Goal: Information Seeking & Learning: Learn about a topic

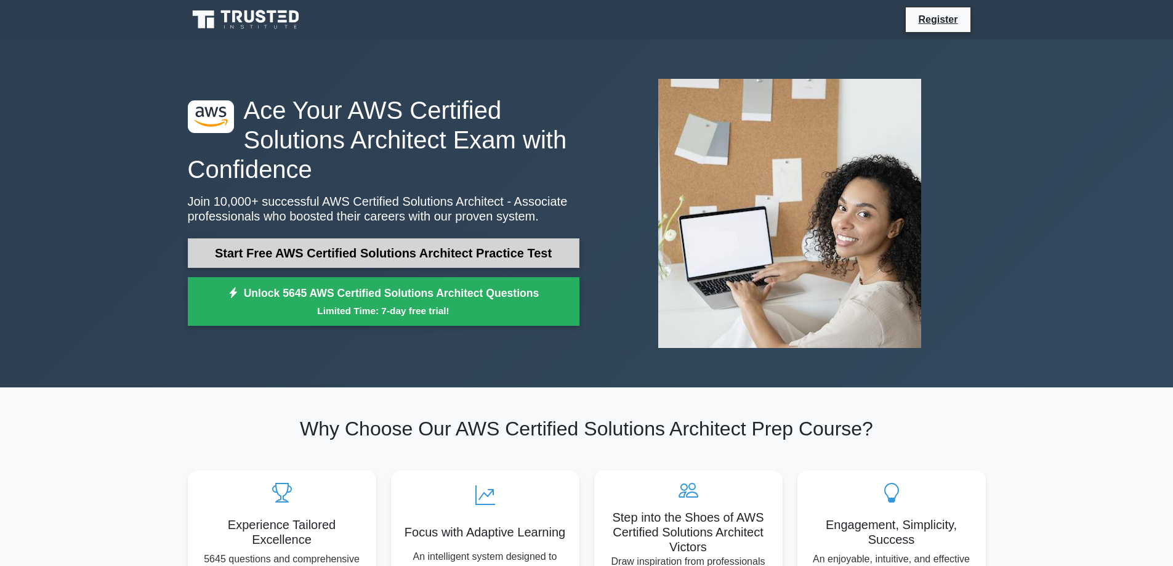
click at [570, 260] on link "Start Free AWS Certified Solutions Architect Practice Test" at bounding box center [384, 253] width 392 height 30
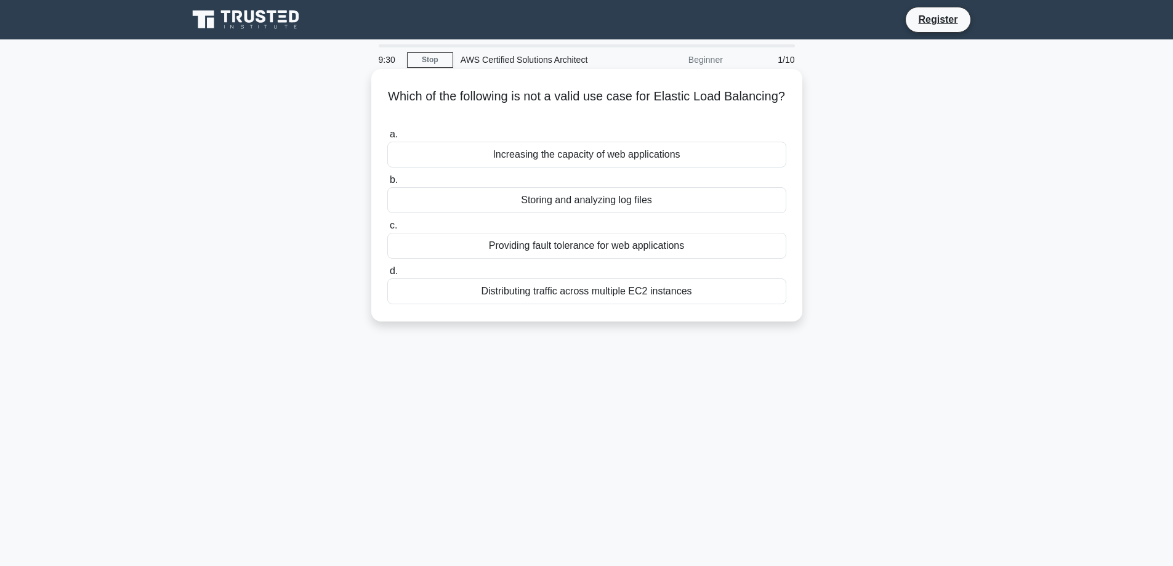
click at [592, 203] on div "Storing and analyzing log files" at bounding box center [586, 200] width 399 height 26
click at [387, 184] on input "b. Storing and analyzing log files" at bounding box center [387, 180] width 0 height 8
click at [658, 159] on div "Reducing costs by sharing compute resources" at bounding box center [586, 155] width 399 height 26
click at [387, 139] on input "a. Reducing costs by sharing compute resources" at bounding box center [387, 135] width 0 height 8
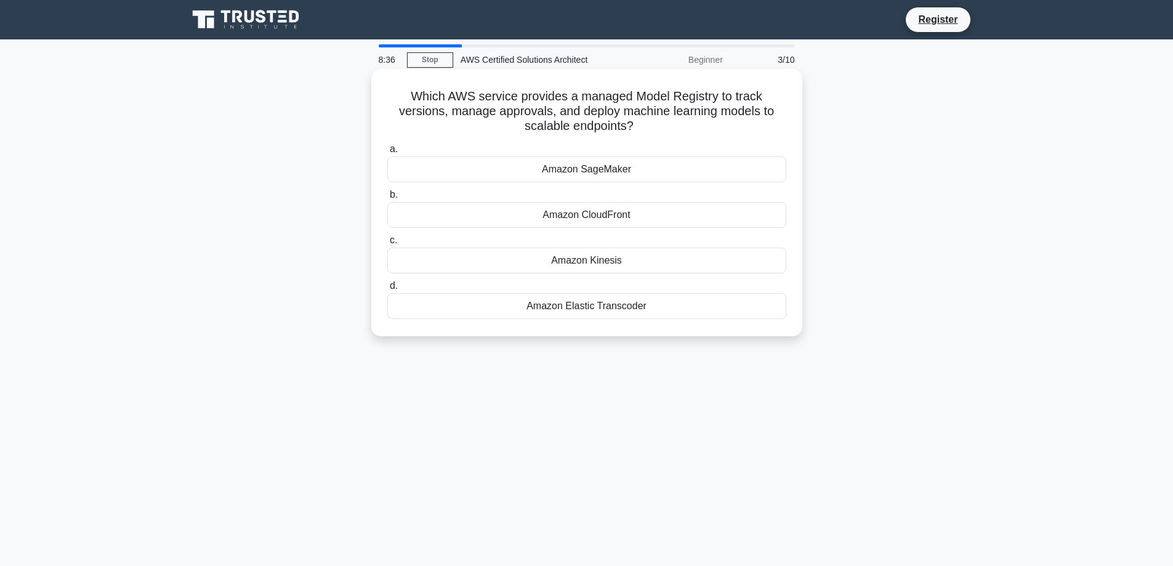
click at [604, 315] on div "Amazon Elastic Transcoder" at bounding box center [586, 306] width 399 height 26
click at [387, 290] on input "d. Amazon Elastic Transcoder" at bounding box center [387, 286] width 0 height 8
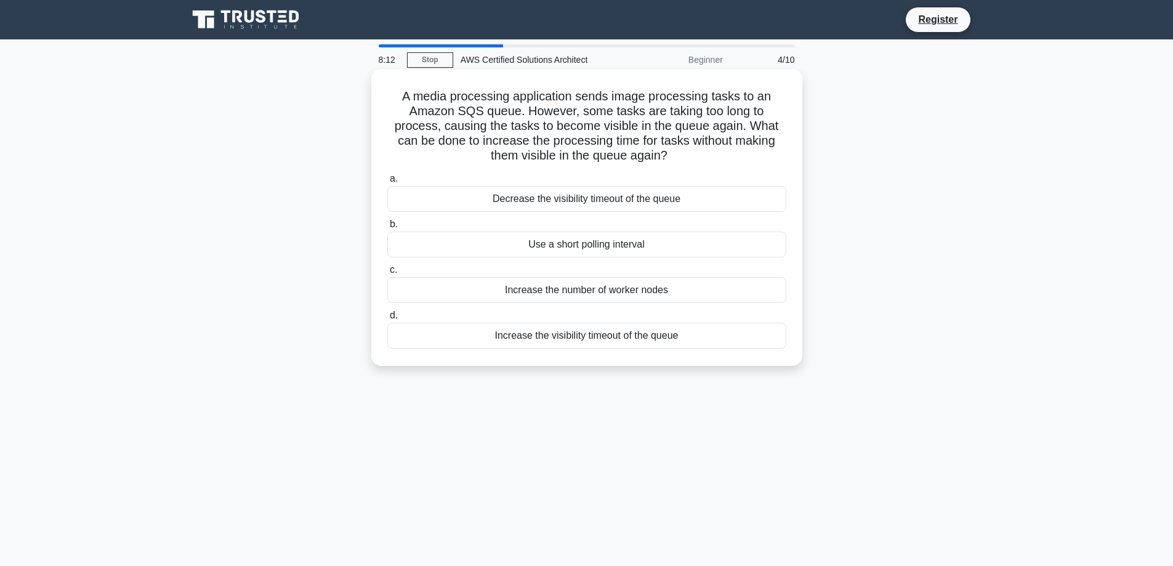
click at [579, 255] on div "Use a short polling interval" at bounding box center [586, 245] width 399 height 26
click at [387, 228] on input "b. Use a short polling interval" at bounding box center [387, 224] width 0 height 8
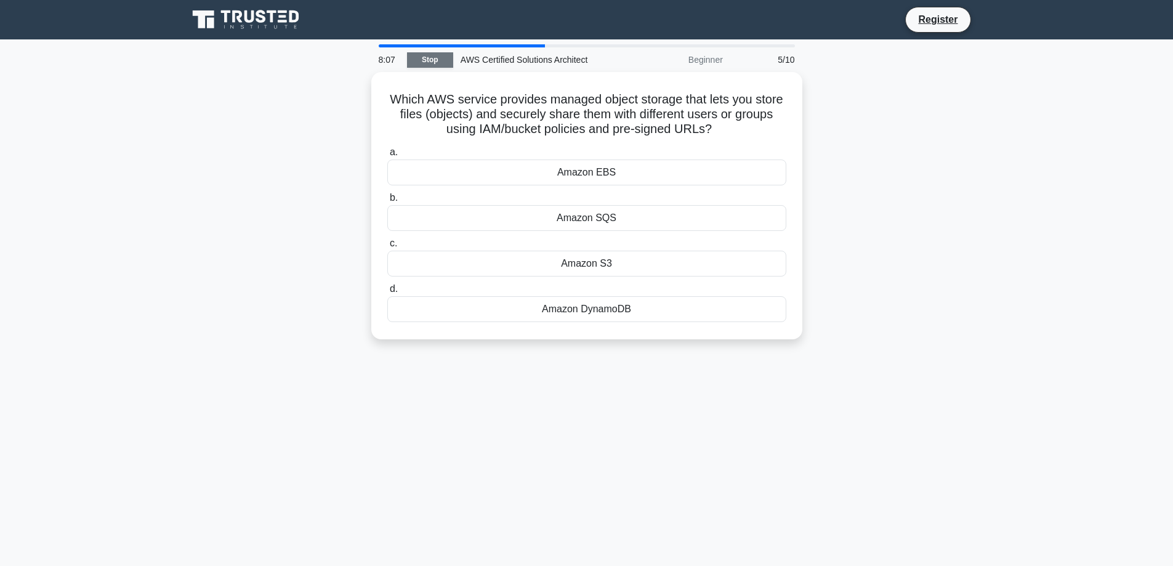
click at [415, 64] on link "Stop" at bounding box center [430, 59] width 46 height 15
